Goal: Information Seeking & Learning: Check status

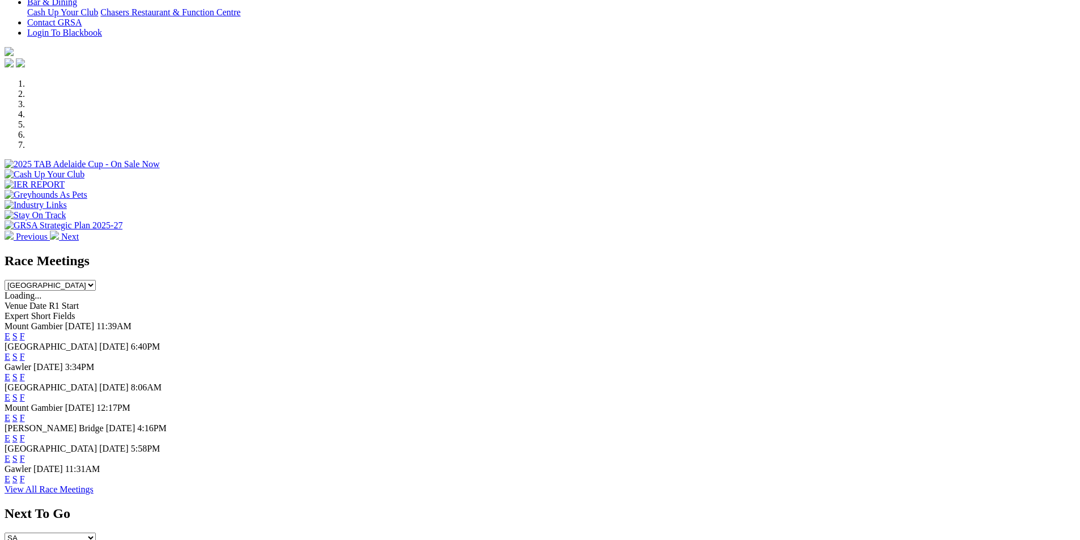
scroll to position [333, 0]
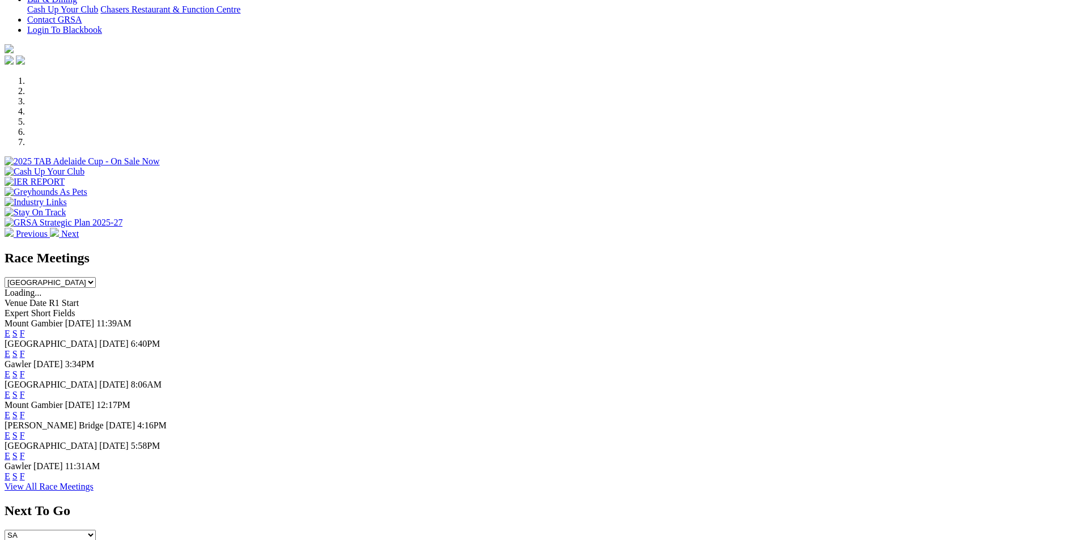
click at [25, 370] on link "F" at bounding box center [22, 375] width 5 height 10
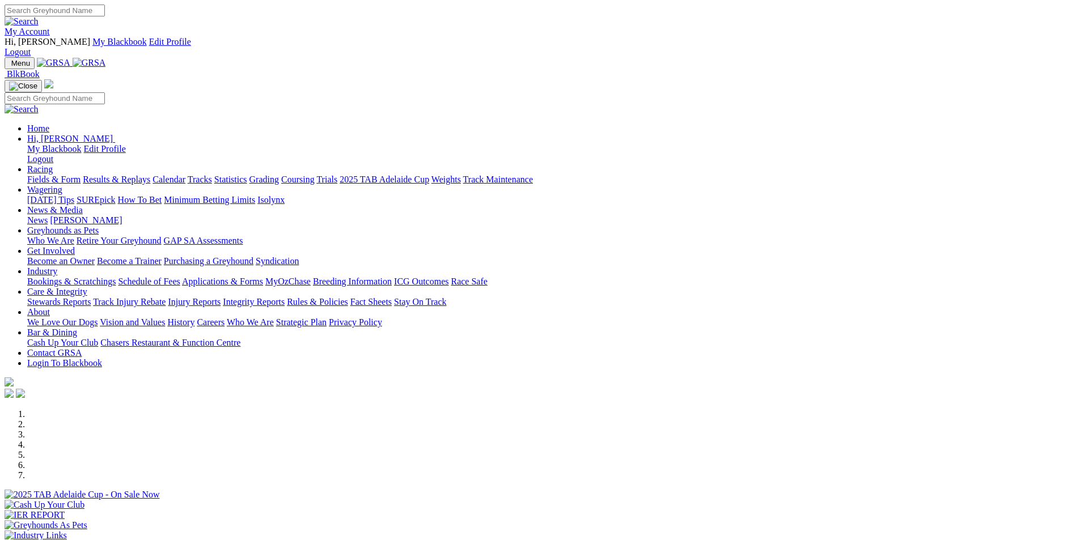
click at [150, 175] on link "Results & Replays" at bounding box center [116, 180] width 67 height 10
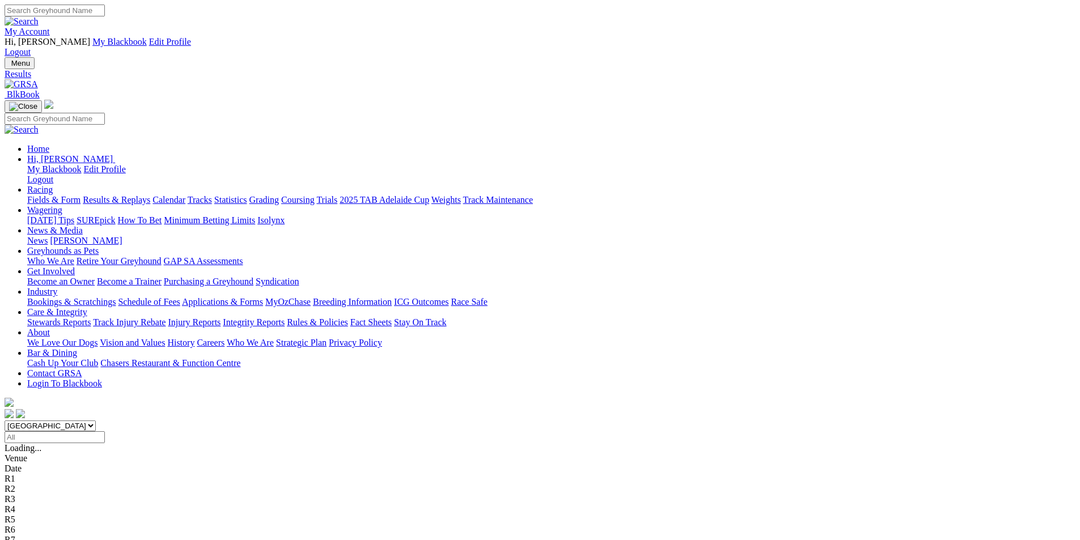
click at [43, 453] on span "6 5 8 3" at bounding box center [30, 458] width 25 height 10
